Goal: Transaction & Acquisition: Purchase product/service

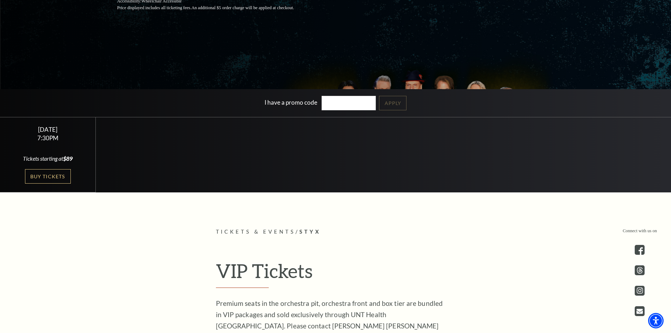
scroll to position [176, 0]
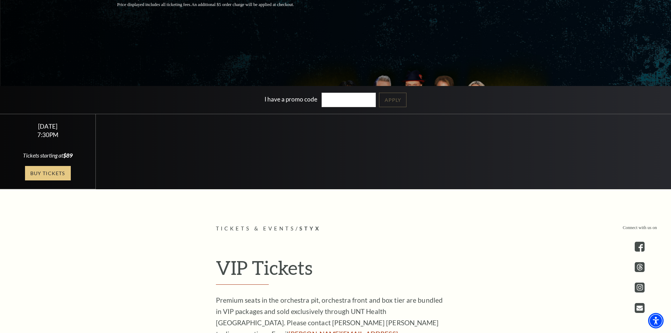
click at [43, 170] on link "Buy Tickets" at bounding box center [48, 173] width 46 height 14
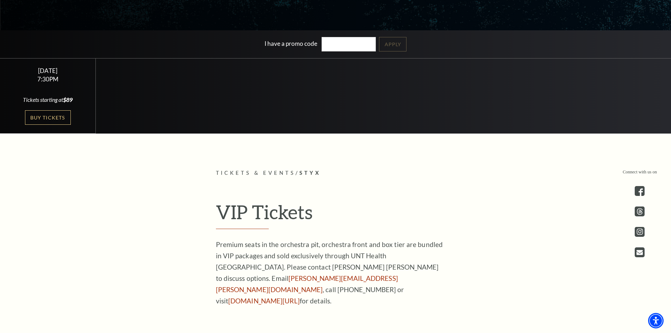
scroll to position [317, 0]
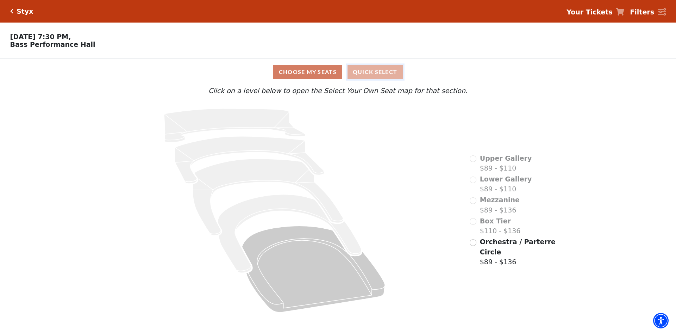
click at [384, 71] on button "Quick Select" at bounding box center [375, 72] width 55 height 14
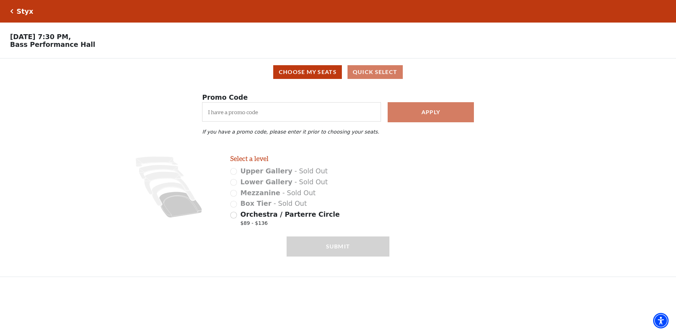
click at [443, 121] on div "Apply" at bounding box center [430, 112] width 93 height 20
click at [298, 75] on button "Choose My Seats" at bounding box center [307, 72] width 69 height 14
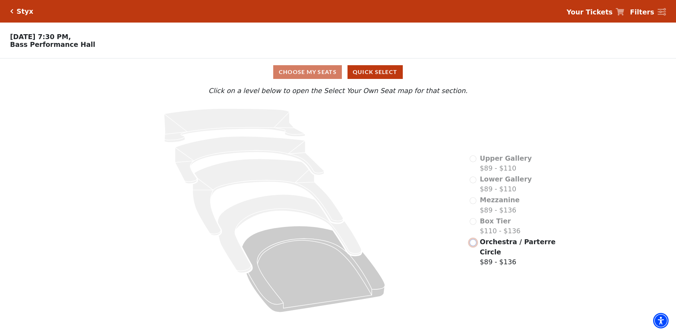
click at [471, 246] on input "Orchestra / Parterre Circle$89 - $136\a" at bounding box center [473, 242] width 7 height 7
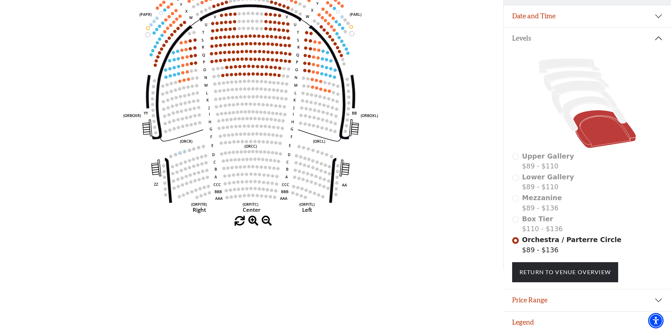
scroll to position [126, 0]
click at [515, 159] on div "Upper Gallery $89 - $110" at bounding box center [587, 161] width 151 height 20
click at [657, 298] on button "Price Range" at bounding box center [586, 300] width 167 height 22
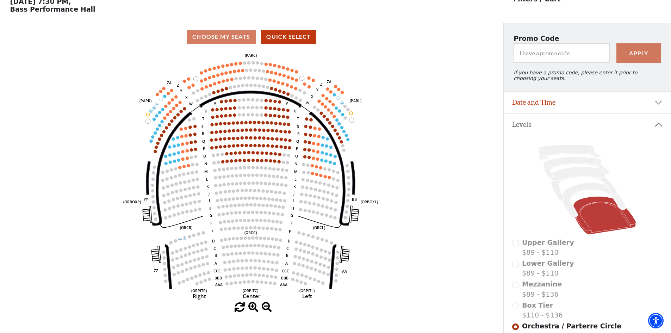
scroll to position [0, 0]
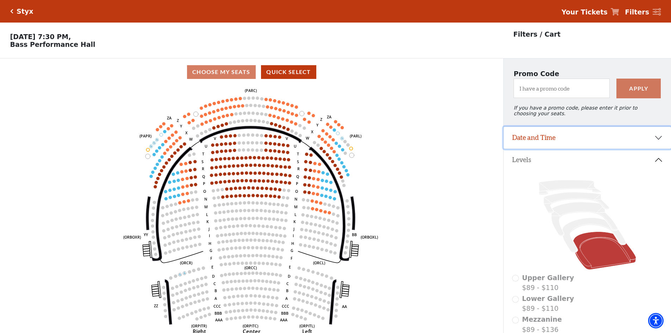
click at [659, 142] on button "Date and Time" at bounding box center [586, 138] width 167 height 22
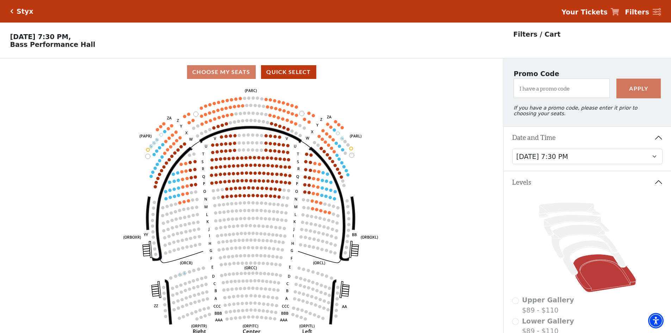
click at [661, 186] on button "Levels" at bounding box center [586, 182] width 167 height 22
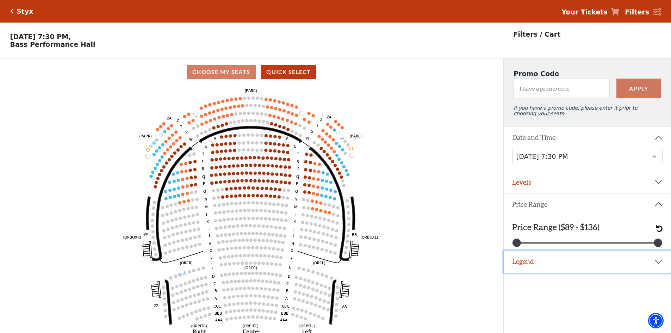
click at [659, 267] on button "Legend" at bounding box center [586, 262] width 167 height 22
